Goal: Information Seeking & Learning: Learn about a topic

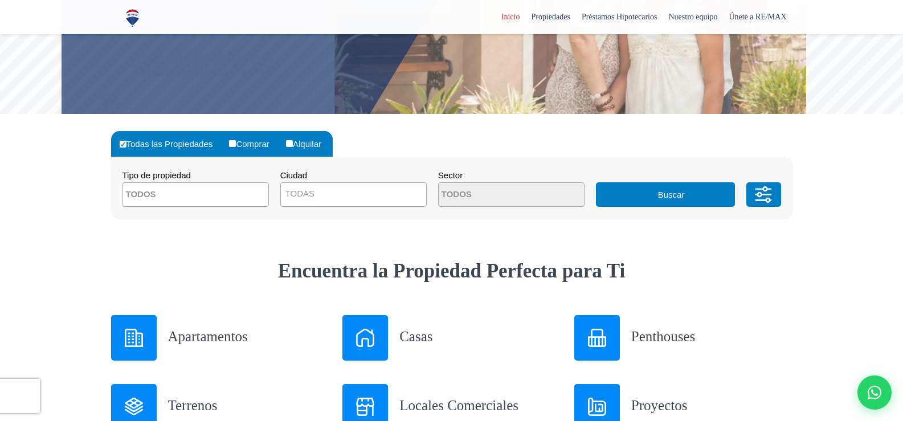
click at [224, 194] on span at bounding box center [195, 194] width 146 height 24
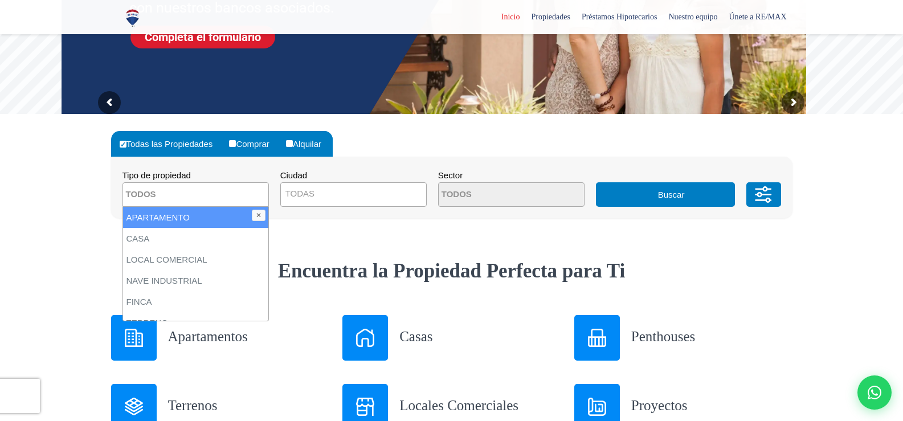
click at [181, 220] on li "APARTAMENTO" at bounding box center [195, 217] width 145 height 21
select select "apartment"
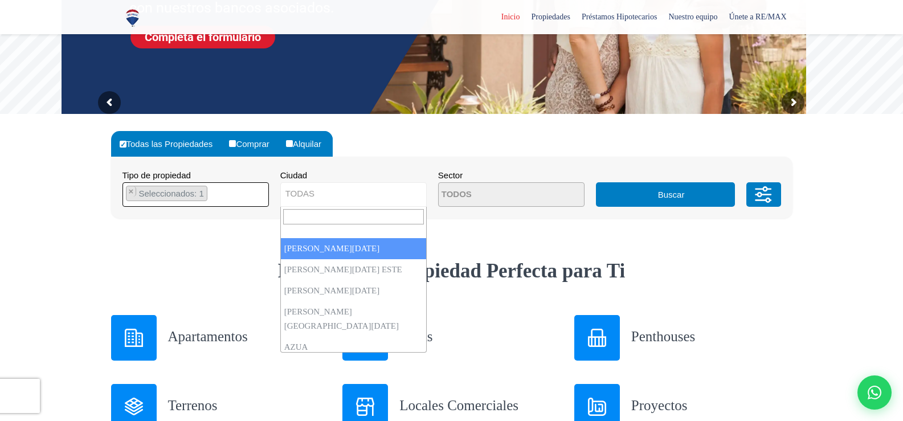
click at [408, 187] on span "TODAS" at bounding box center [353, 194] width 145 height 16
select select "1"
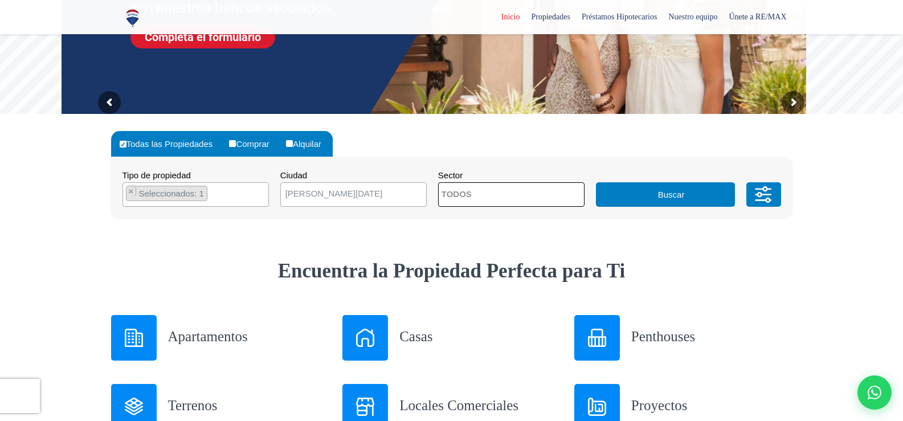
click at [581, 194] on span at bounding box center [511, 194] width 146 height 24
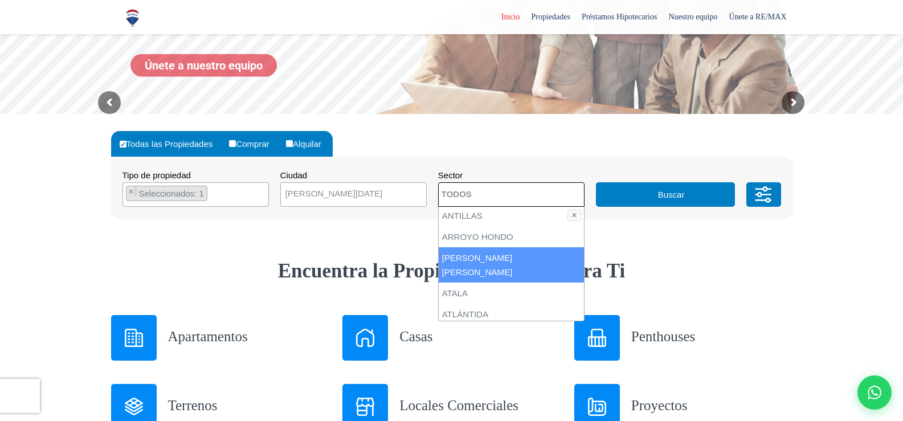
scroll to position [171, 0]
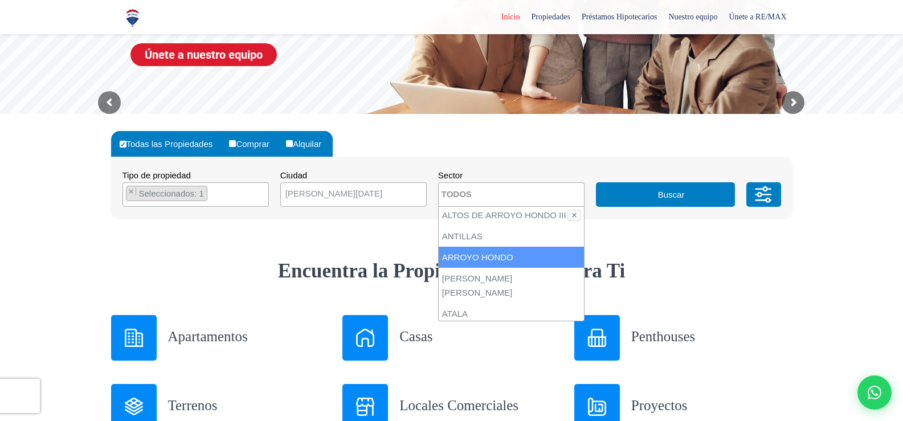
click at [502, 253] on li "ARROYO HONDO" at bounding box center [510, 257] width 145 height 21
select select "98"
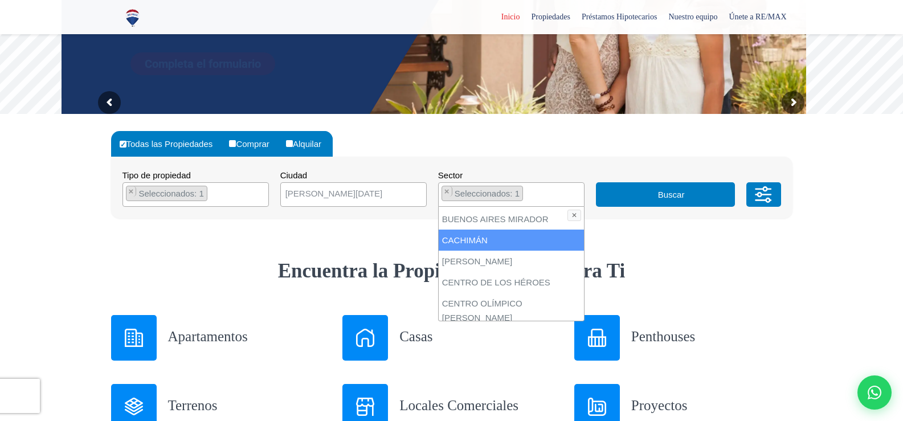
scroll to position [626, 0]
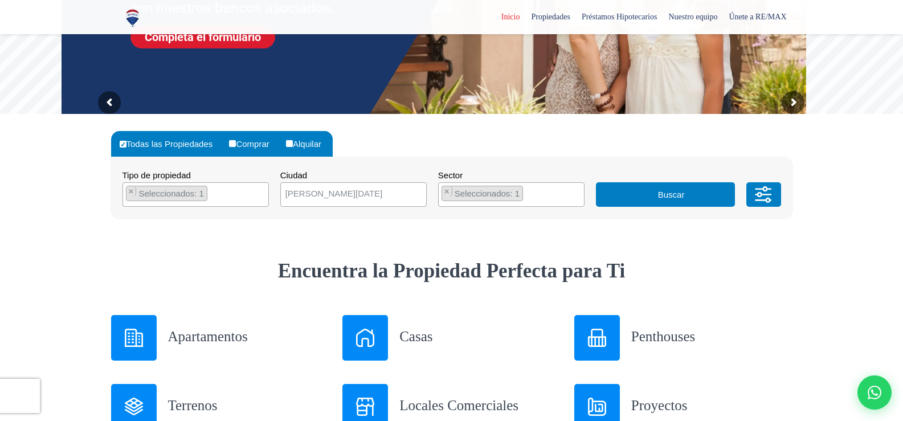
drag, startPoint x: 744, startPoint y: 267, endPoint x: 744, endPoint y: 257, distance: 9.7
click at [744, 266] on h2 "Encuentra la Propiedad Perfecta para Ti" at bounding box center [451, 271] width 681 height 26
click at [661, 194] on button "Buscar" at bounding box center [665, 194] width 139 height 24
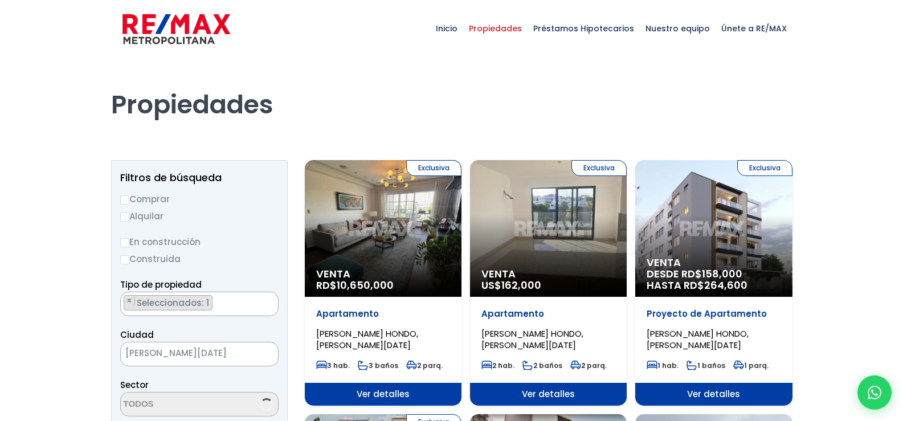
select select "98"
click at [123, 216] on input "Alquilar" at bounding box center [124, 216] width 9 height 9
radio input "true"
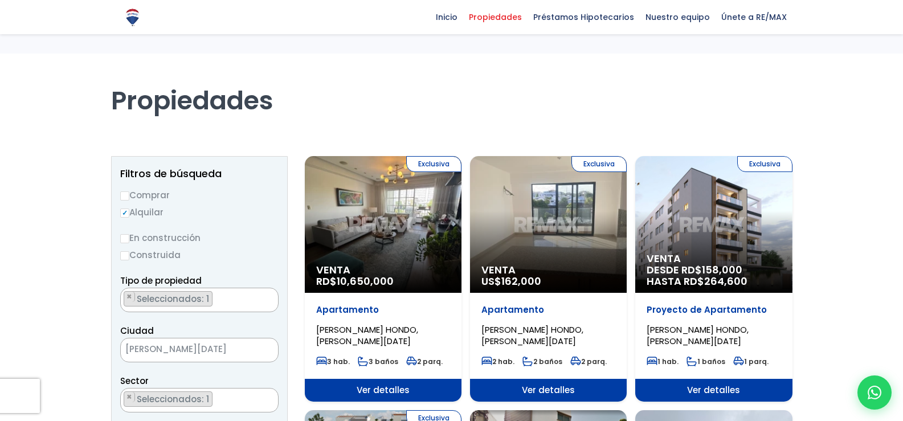
scroll to position [0, 0]
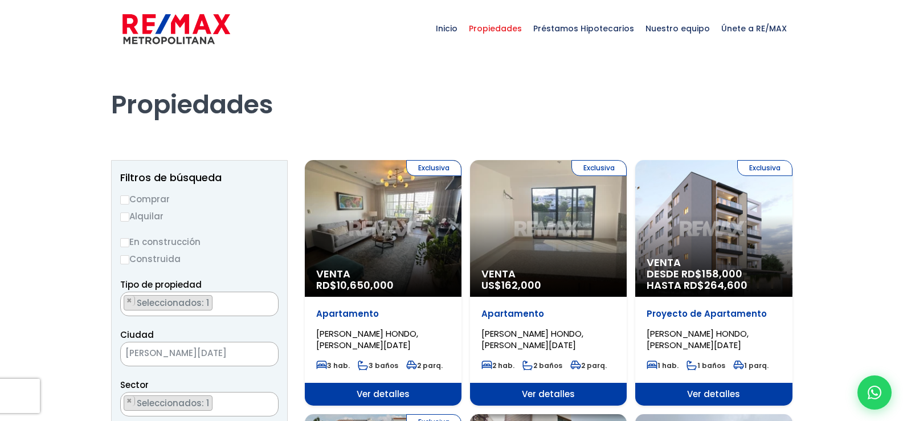
select select "98"
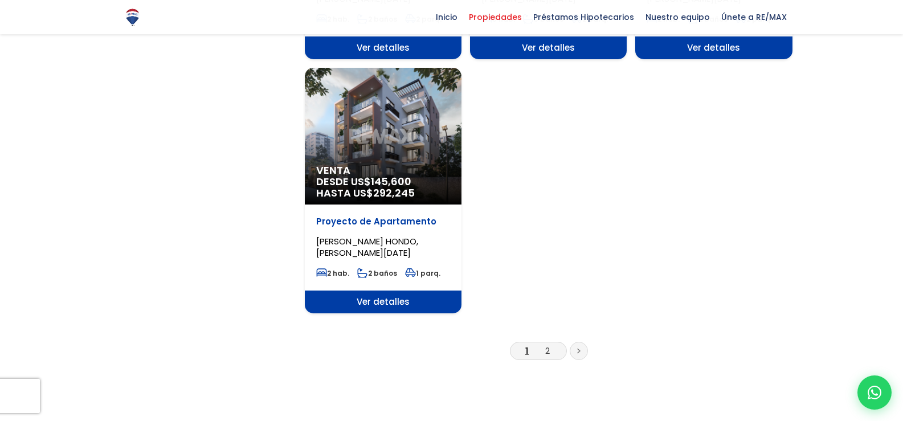
scroll to position [1367, 0]
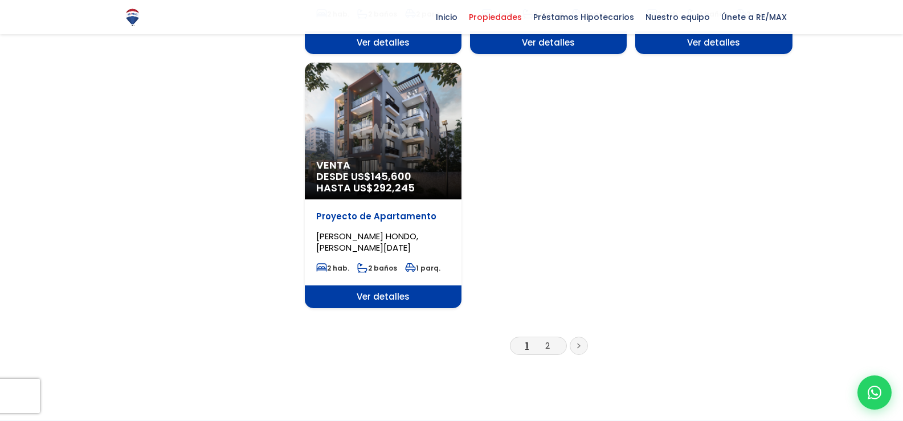
click at [550, 344] on li "2" at bounding box center [547, 345] width 18 height 14
click at [548, 347] on link "2" at bounding box center [547, 345] width 5 height 12
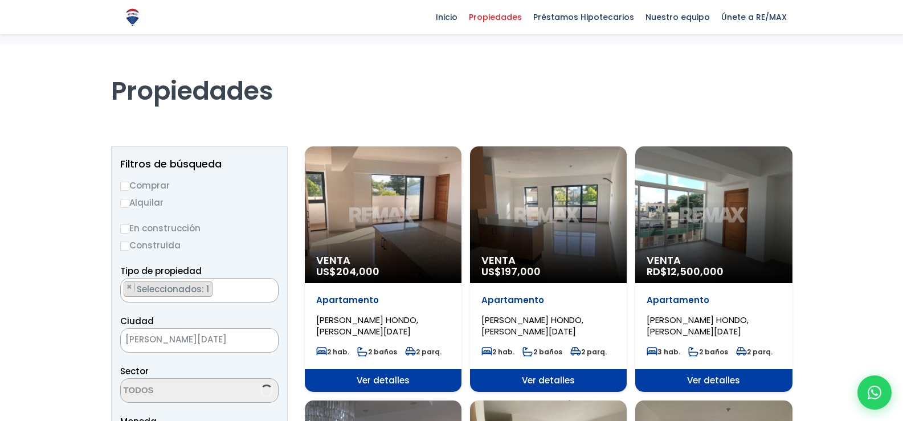
scroll to position [114, 0]
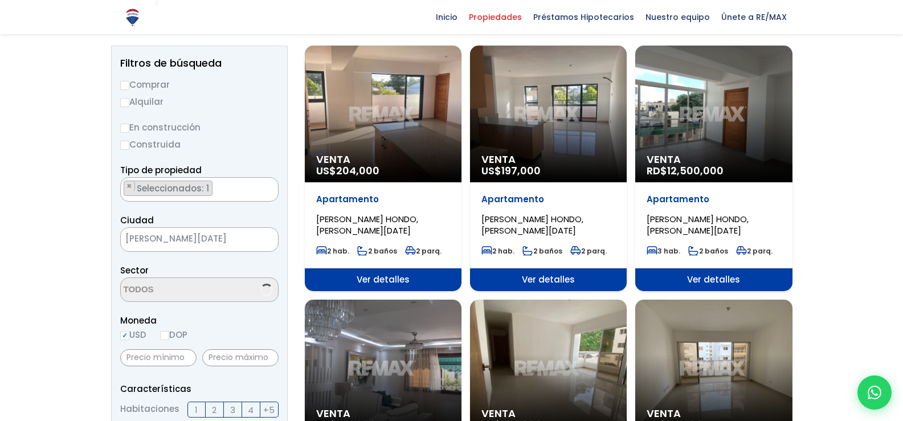
select select "98"
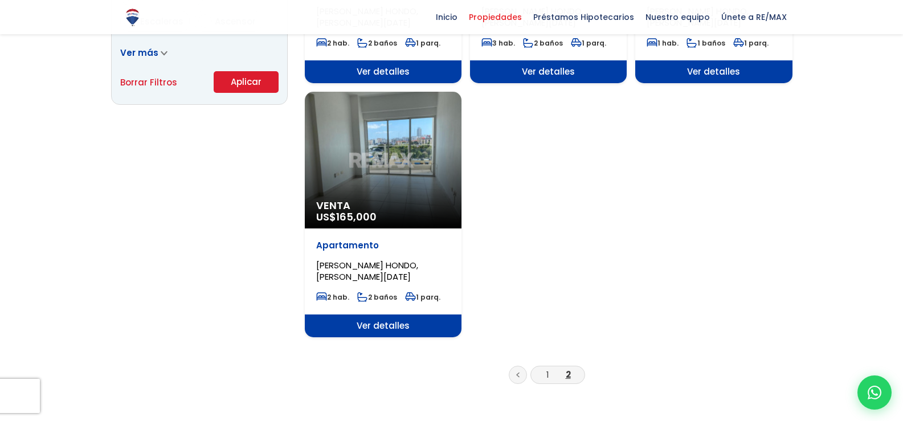
scroll to position [854, 0]
